Goal: Obtain resource: Obtain resource

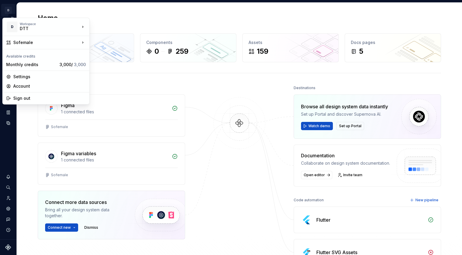
click at [11, 10] on html "↑ D Sofemale D Design system data Home Design tokens 38 Components 0 259 Assets…" at bounding box center [231, 127] width 462 height 255
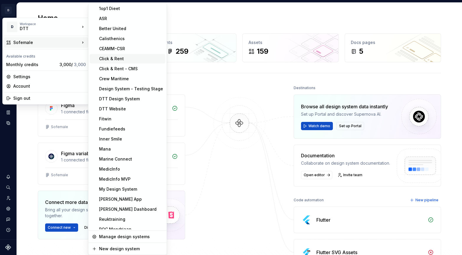
scroll to position [105, 0]
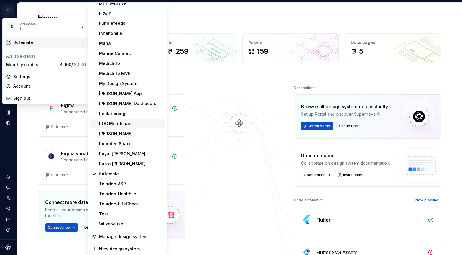
click at [122, 121] on div "ROC Mondriaan" at bounding box center [131, 124] width 64 height 6
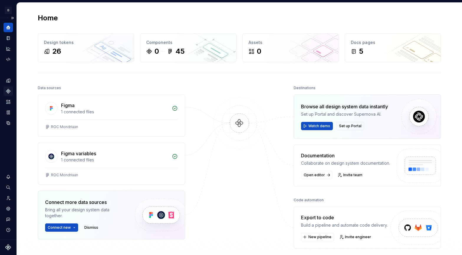
click at [10, 90] on icon "Components" at bounding box center [8, 90] width 5 height 5
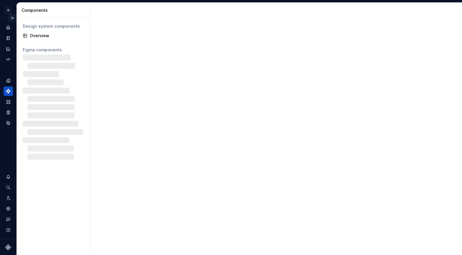
click at [14, 18] on button "Expand sidebar" at bounding box center [12, 18] width 8 height 8
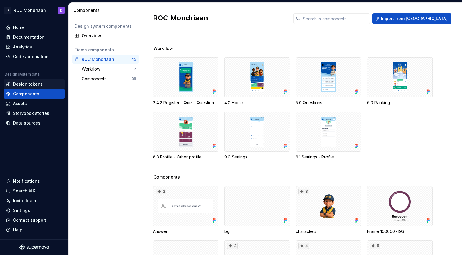
click at [30, 82] on div "Design tokens" at bounding box center [28, 84] width 30 height 6
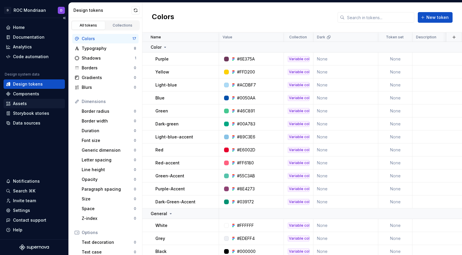
click at [39, 103] on div "Assets" at bounding box center [34, 103] width 57 height 6
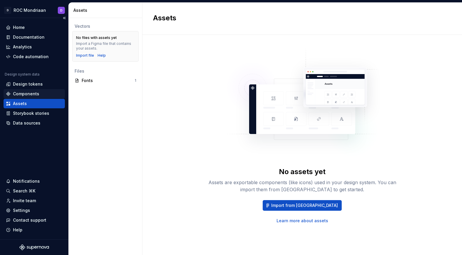
click at [24, 91] on div "Components" at bounding box center [26, 94] width 26 height 6
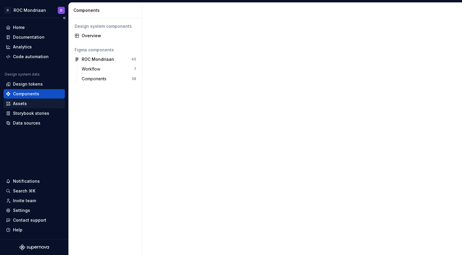
click at [25, 107] on div "Assets" at bounding box center [34, 103] width 61 height 9
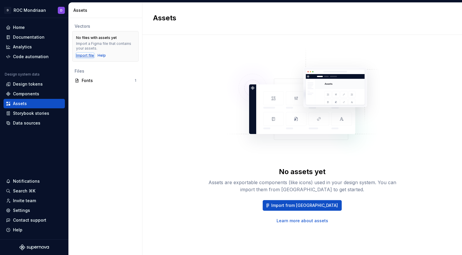
click at [88, 55] on div "Import file" at bounding box center [85, 55] width 18 height 5
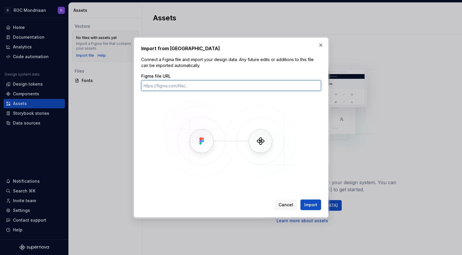
paste input "https://www.figma.com/design/zyDcSpKNnbLnGZlSa9SaVP/ROC-Mondriaan?node-id=2140-…"
type input "https://www.figma.com/design/zyDcSpKNnbLnGZlSa9SaVP/ROC-Mondriaan?node-id=2140-…"
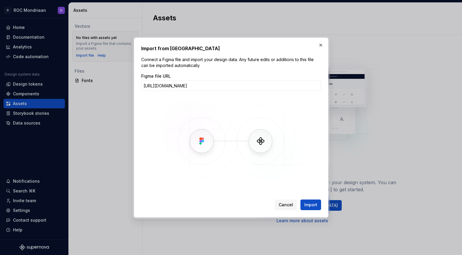
scroll to position [0, 0]
drag, startPoint x: 311, startPoint y: 205, endPoint x: 314, endPoint y: 202, distance: 4.0
click at [311, 205] on span "Import" at bounding box center [310, 205] width 13 height 6
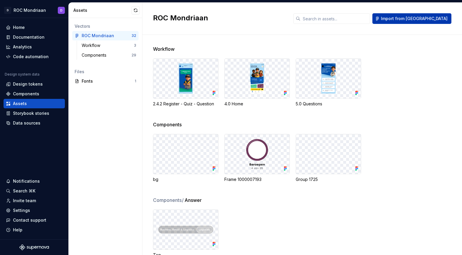
click at [412, 19] on span "Import from Figma" at bounding box center [414, 19] width 67 height 6
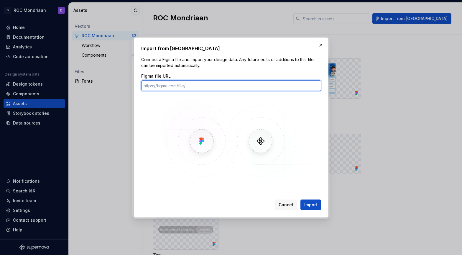
paste input "https://www.figma.com/design/zyDcSpKNnbLnGZlSa9SaVP/ROC-Mondriaan?node-id=2140-…"
type input "https://www.figma.com/design/zyDcSpKNnbLnGZlSa9SaVP/ROC-Mondriaan?node-id=2140-…"
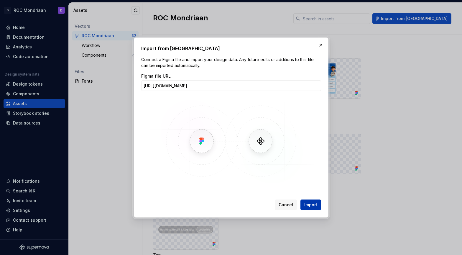
scroll to position [0, 0]
drag, startPoint x: 308, startPoint y: 205, endPoint x: 332, endPoint y: 200, distance: 24.5
click at [308, 205] on span "Import" at bounding box center [310, 205] width 13 height 6
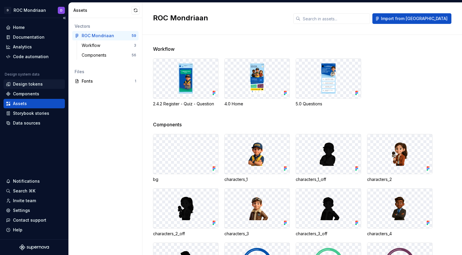
click at [16, 83] on div "Design tokens" at bounding box center [28, 84] width 30 height 6
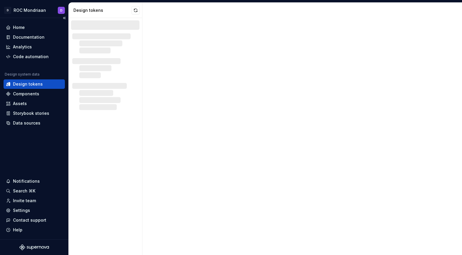
click at [20, 83] on div "Design tokens" at bounding box center [28, 84] width 30 height 6
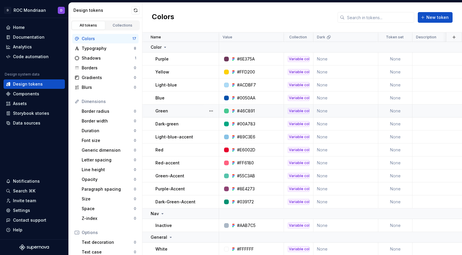
scroll to position [50, 0]
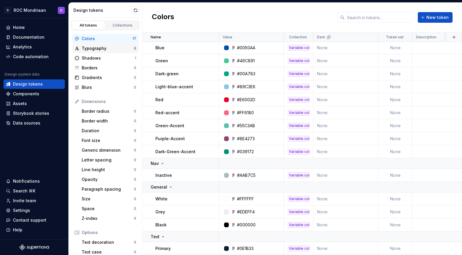
click at [110, 46] on div "Typography" at bounding box center [108, 48] width 52 height 6
